Goal: Check status: Check status

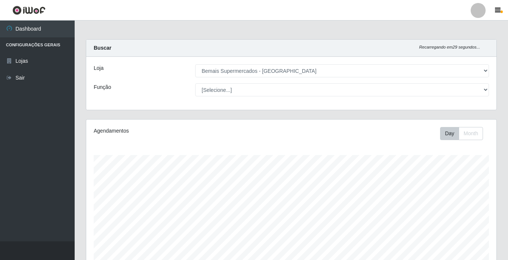
select select "250"
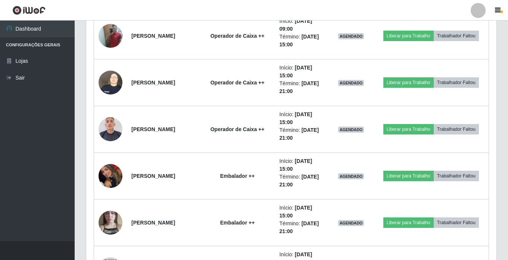
scroll to position [868, 0]
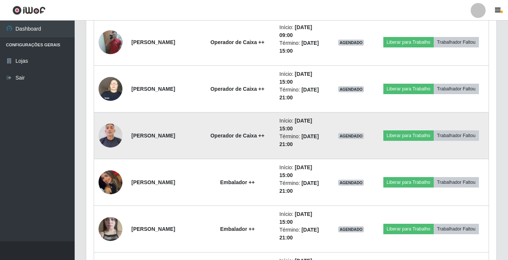
click at [110, 129] on img at bounding box center [110, 136] width 24 height 28
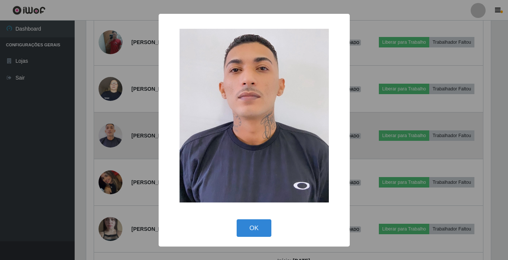
scroll to position [155, 406]
click at [110, 129] on div "× OK Cancel" at bounding box center [254, 130] width 509 height 260
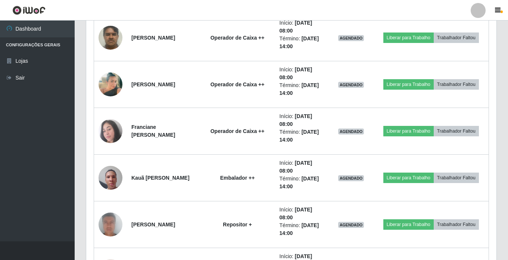
scroll to position [569, 0]
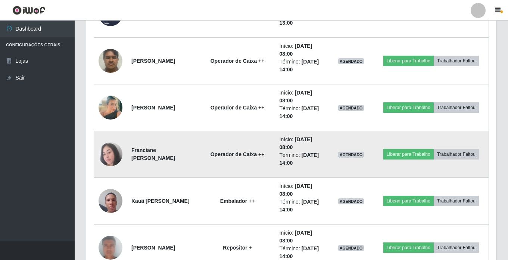
click at [110, 150] on img at bounding box center [110, 154] width 24 height 24
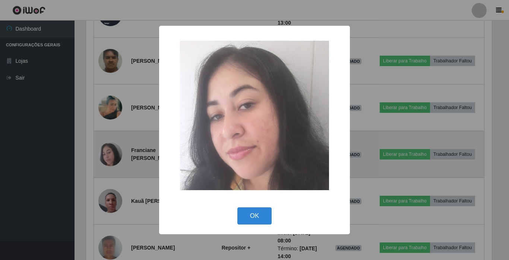
click at [110, 150] on div "× OK Cancel" at bounding box center [254, 130] width 509 height 260
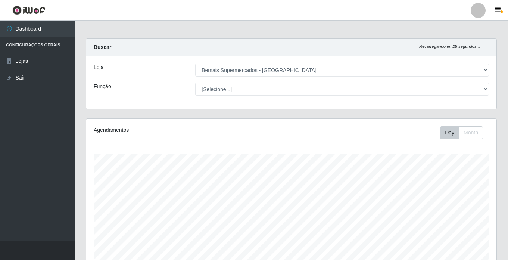
scroll to position [0, 0]
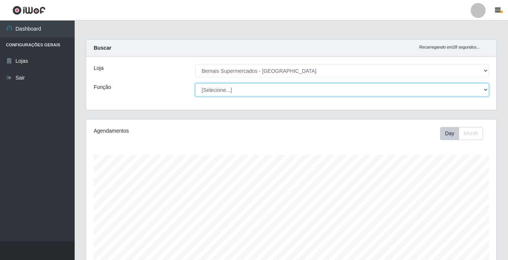
click at [226, 91] on select "[Selecione...] ASG ASG + ASG ++ Auxiliar de Estacionamento Auxiliar de Estacion…" at bounding box center [342, 89] width 294 height 13
click at [195, 83] on select "[Selecione...] ASG ASG + ASG ++ Auxiliar de Estacionamento Auxiliar de Estacion…" at bounding box center [342, 89] width 294 height 13
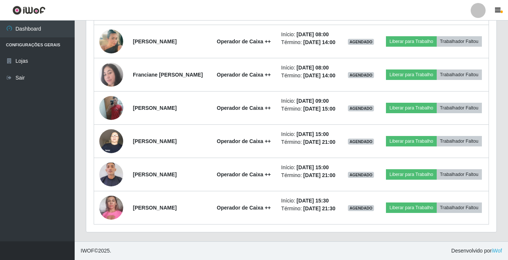
scroll to position [410, 0]
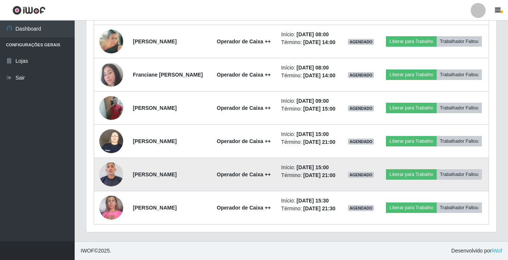
click at [112, 167] on img at bounding box center [111, 174] width 24 height 28
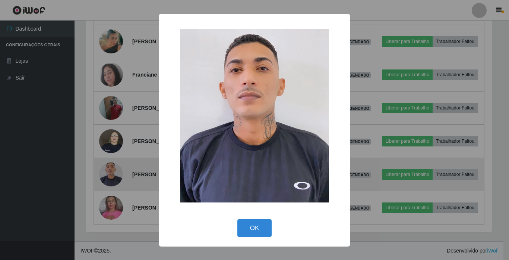
click at [112, 167] on div "× OK Cancel" at bounding box center [254, 130] width 509 height 260
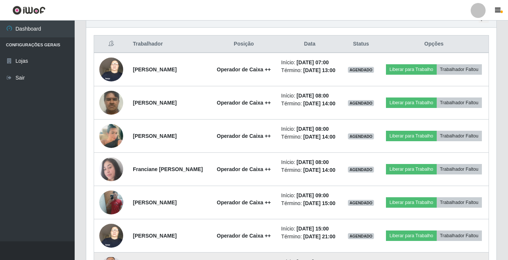
scroll to position [261, 0]
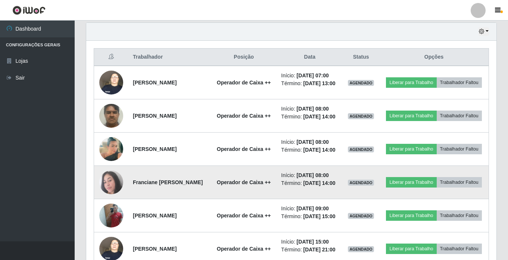
click at [112, 194] on img at bounding box center [111, 182] width 24 height 24
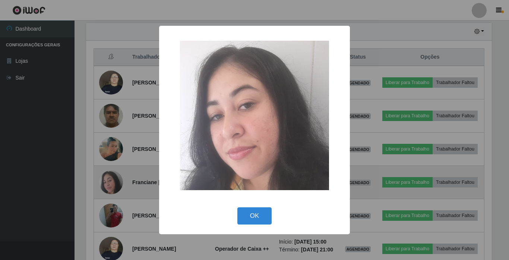
click at [112, 201] on div "× OK Cancel" at bounding box center [254, 130] width 509 height 260
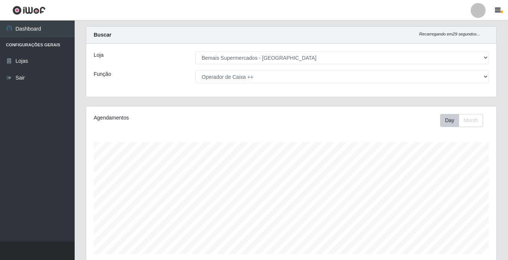
scroll to position [0, 0]
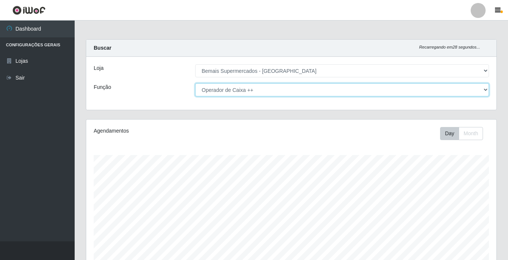
drag, startPoint x: 249, startPoint y: 90, endPoint x: 252, endPoint y: 97, distance: 7.8
click at [249, 90] on select "[Selecione...] ASG ASG + ASG ++ Auxiliar de Estacionamento Auxiliar de Estacion…" at bounding box center [342, 89] width 294 height 13
click at [195, 83] on select "[Selecione...] ASG ASG + ASG ++ Auxiliar de Estacionamento Auxiliar de Estacion…" at bounding box center [342, 89] width 294 height 13
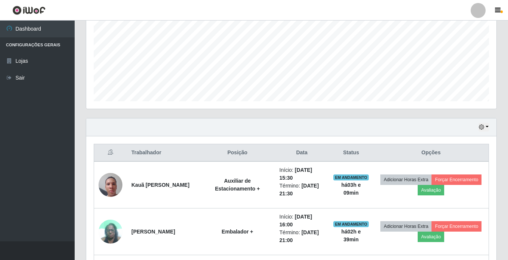
scroll to position [149, 0]
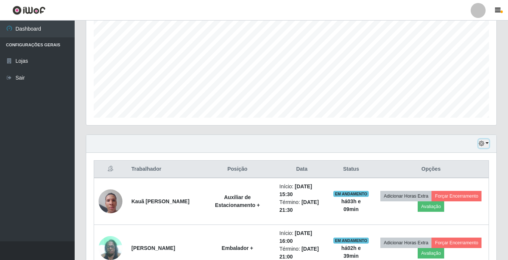
click at [485, 144] on button "button" at bounding box center [483, 143] width 10 height 9
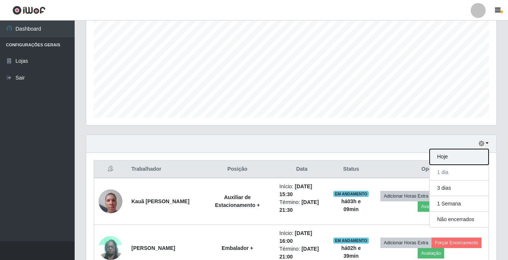
click at [452, 156] on button "Hoje" at bounding box center [458, 157] width 59 height 16
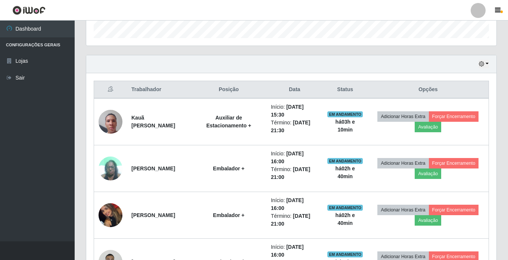
scroll to position [187, 0]
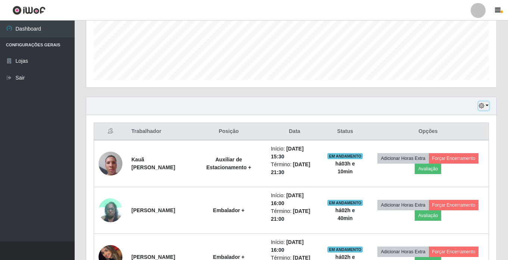
click at [486, 106] on button "button" at bounding box center [483, 105] width 10 height 9
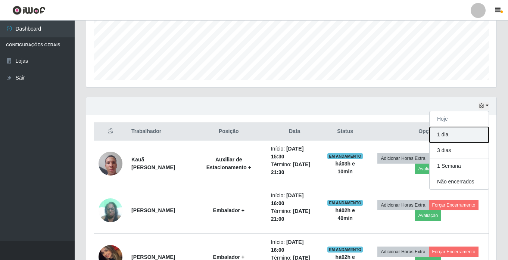
click at [447, 131] on button "1 dia" at bounding box center [458, 135] width 59 height 16
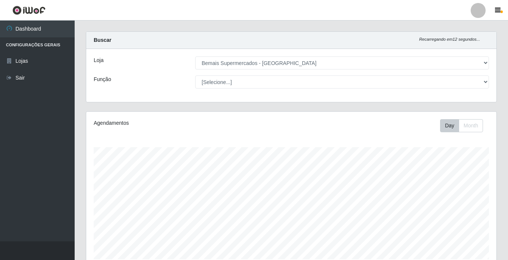
scroll to position [0, 0]
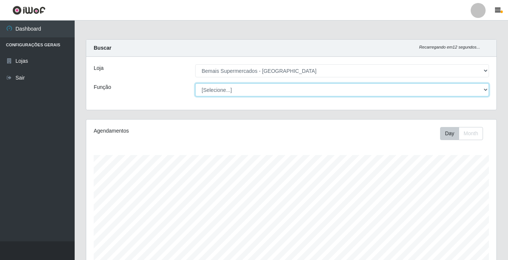
click at [235, 88] on select "[Selecione...] ASG ASG + ASG ++ Auxiliar de Estacionamento Auxiliar de Estacion…" at bounding box center [342, 89] width 294 height 13
click at [195, 83] on select "[Selecione...] ASG ASG + ASG ++ Auxiliar de Estacionamento Auxiliar de Estacion…" at bounding box center [342, 89] width 294 height 13
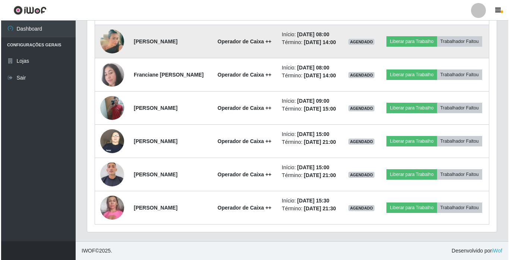
scroll to position [410, 0]
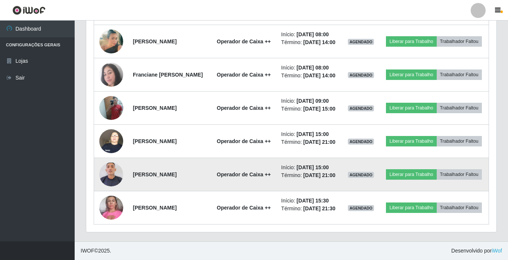
click at [114, 162] on img at bounding box center [111, 174] width 24 height 28
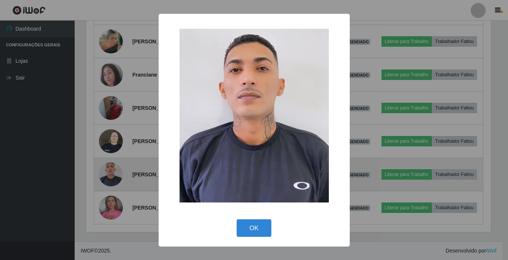
scroll to position [155, 406]
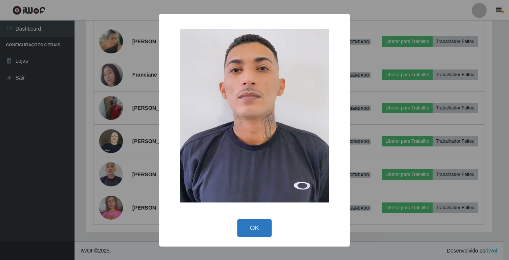
click at [250, 231] on button "OK" at bounding box center [255, 228] width 35 height 18
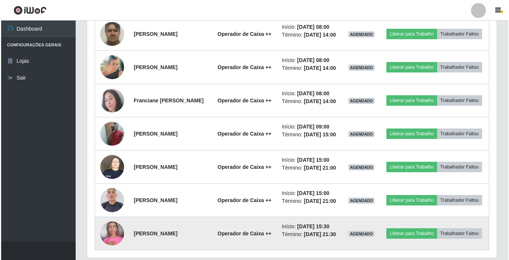
scroll to position [298, 0]
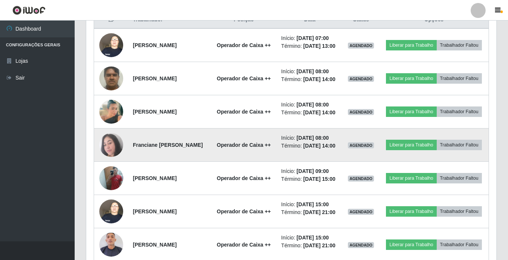
click at [109, 157] on img at bounding box center [111, 145] width 24 height 24
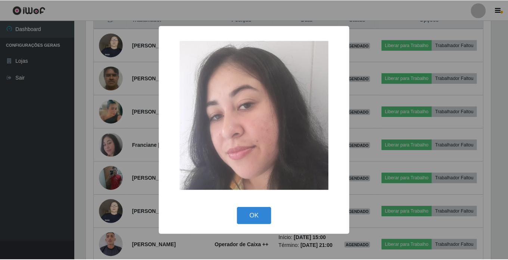
scroll to position [155, 406]
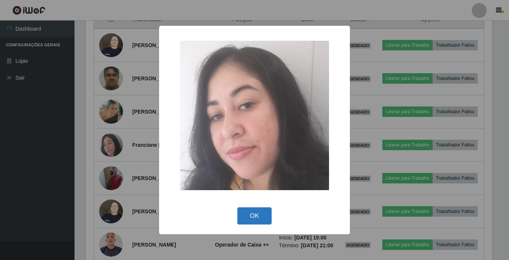
click at [251, 210] on button "OK" at bounding box center [255, 216] width 35 height 18
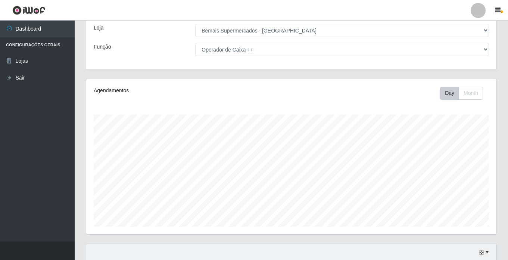
scroll to position [0, 0]
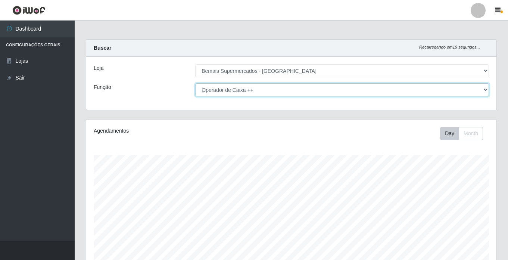
click at [254, 92] on select "[Selecione...] ASG ASG + ASG ++ Auxiliar de Estacionamento Auxiliar de Estacion…" at bounding box center [342, 89] width 294 height 13
select select "[Selecione...]"
click at [195, 83] on select "[Selecione...] ASG ASG + ASG ++ Auxiliar de Estacionamento Auxiliar de Estacion…" at bounding box center [342, 89] width 294 height 13
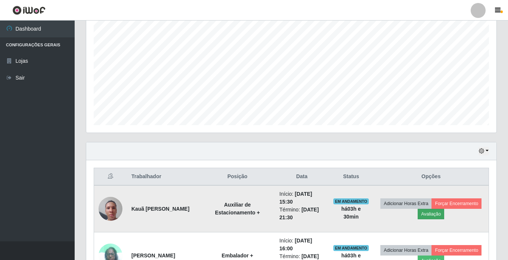
scroll to position [178, 0]
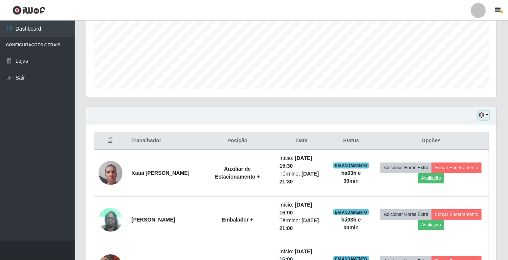
click at [482, 114] on icon "button" at bounding box center [481, 114] width 5 height 5
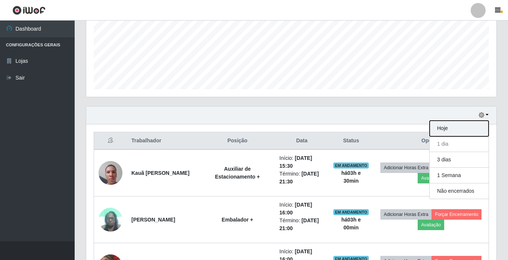
click at [458, 125] on button "Hoje" at bounding box center [458, 128] width 59 height 16
